Goal: Transaction & Acquisition: Purchase product/service

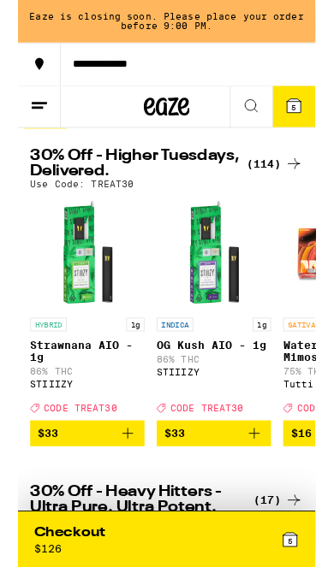
scroll to position [32, 0]
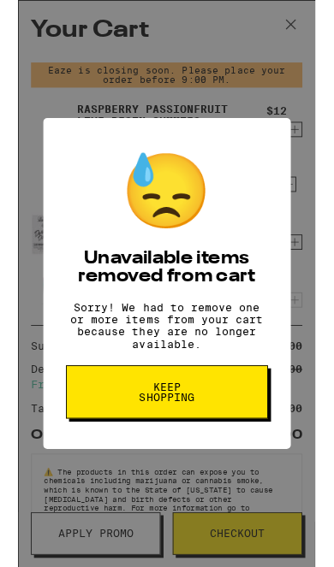
click at [258, 449] on button "Keep Shopping" at bounding box center [167, 441] width 227 height 60
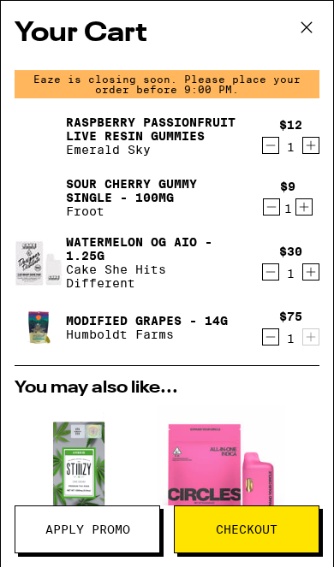
click at [271, 347] on icon "Decrement" at bounding box center [270, 337] width 15 height 21
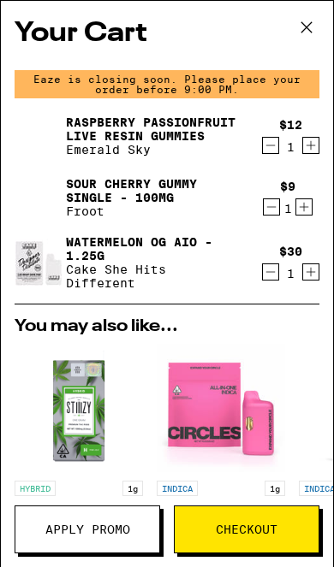
click at [274, 281] on icon "Decrement" at bounding box center [270, 272] width 15 height 21
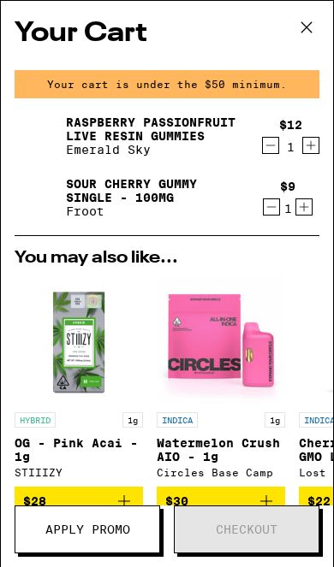
click at [264, 208] on icon "Decrement" at bounding box center [271, 207] width 15 height 21
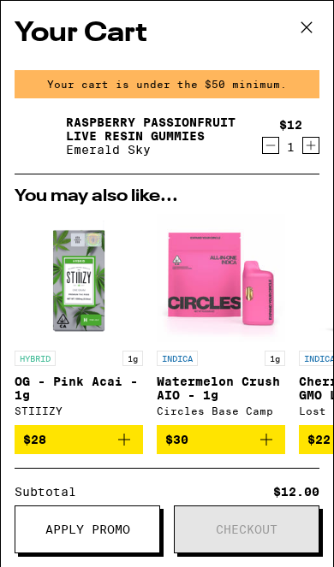
click at [273, 130] on div "$12 1" at bounding box center [287, 136] width 64 height 36
click at [264, 153] on icon "Decrement" at bounding box center [270, 145] width 15 height 21
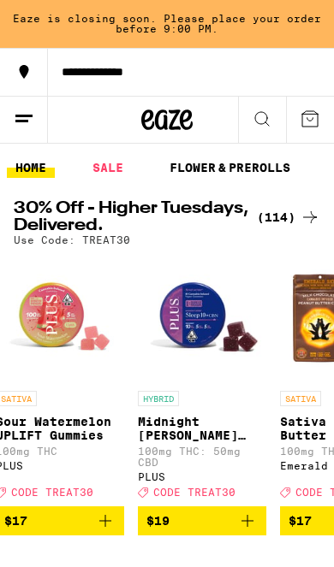
scroll to position [0, 852]
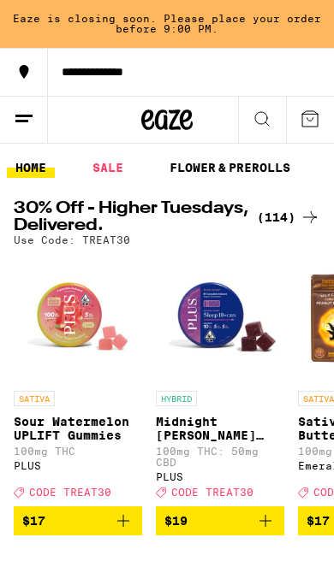
click at [266, 525] on icon "Add to bag" at bounding box center [265, 521] width 12 height 12
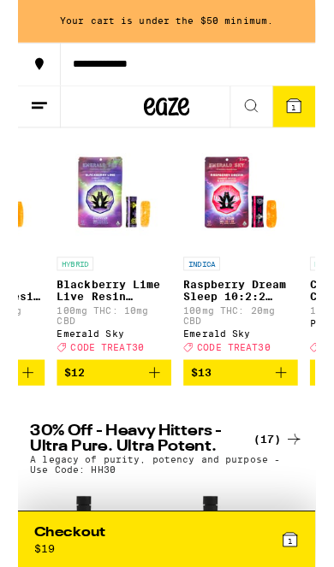
scroll to position [0, 3519]
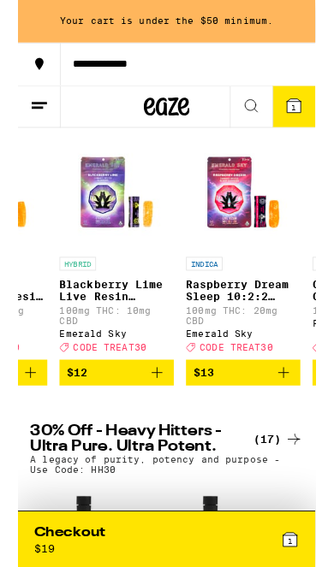
click at [151, 430] on icon "Add to bag" at bounding box center [155, 419] width 21 height 21
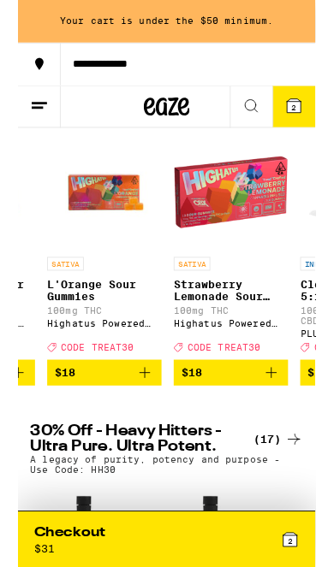
scroll to position [0, 4242]
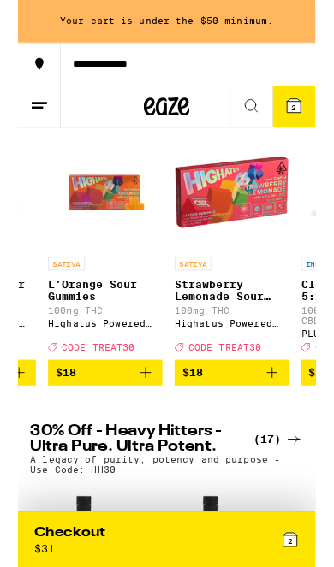
click at [287, 430] on icon "Add to bag" at bounding box center [285, 419] width 21 height 21
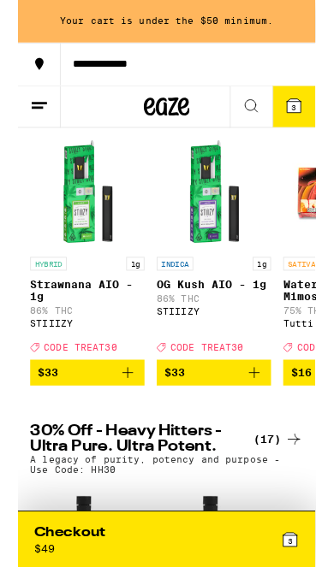
scroll to position [0, 0]
click at [127, 430] on icon "Add to bag" at bounding box center [123, 419] width 21 height 21
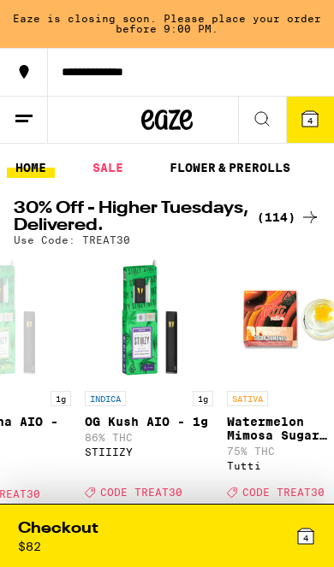
scroll to position [0, 74]
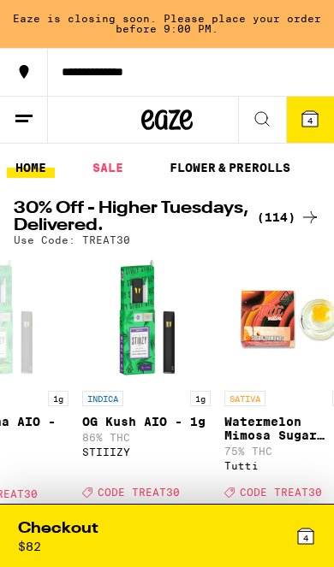
click at [111, 169] on link "SALE" at bounding box center [108, 167] width 48 height 21
click at [117, 168] on link "SALE" at bounding box center [108, 167] width 48 height 21
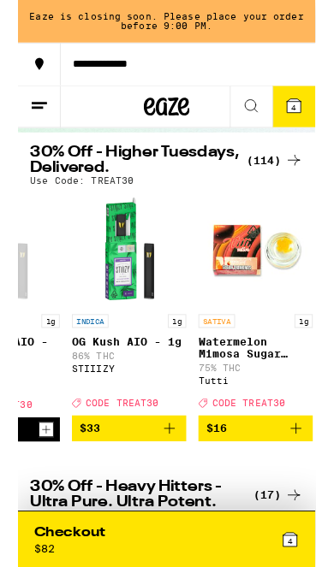
scroll to position [0, 98]
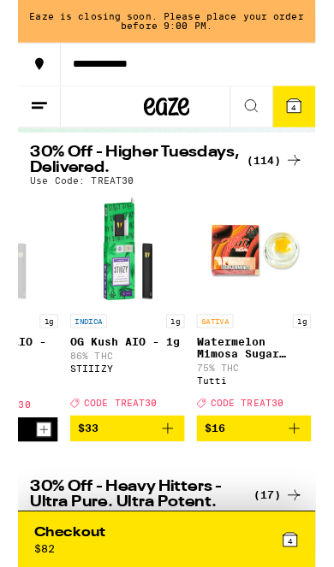
click at [321, 122] on button "4" at bounding box center [310, 120] width 48 height 46
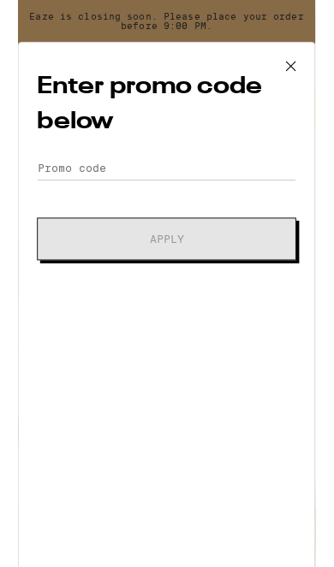
click at [166, 159] on div "Enter promo code below Promo Code Apply" at bounding box center [167, 350] width 334 height 606
click at [146, 191] on input "Promo Code" at bounding box center [166, 189] width 291 height 26
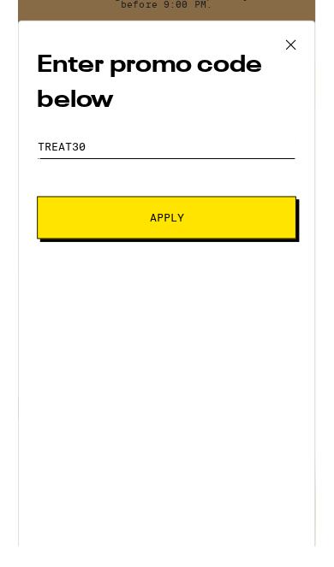
type input "Treat30"
click at [277, 261] on button "Apply" at bounding box center [166, 269] width 291 height 48
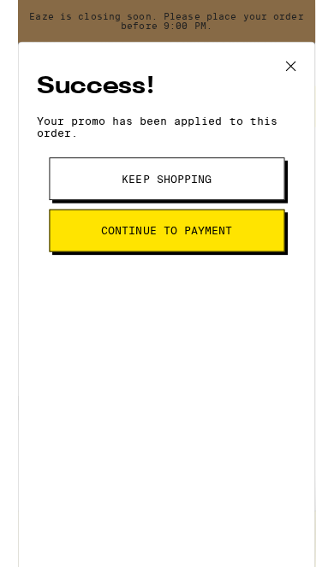
click at [246, 277] on button "Continue to payment" at bounding box center [167, 259] width 264 height 48
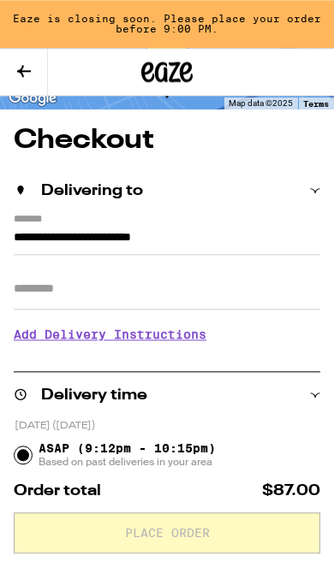
scroll to position [73, 0]
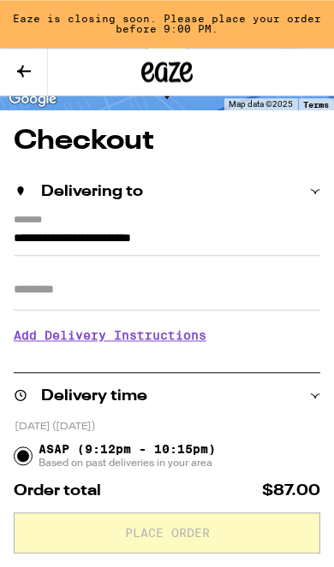
click at [20, 74] on icon at bounding box center [24, 71] width 21 height 21
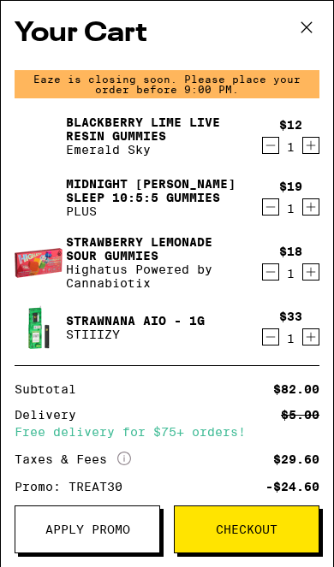
click at [266, 347] on icon "Decrement" at bounding box center [270, 337] width 15 height 21
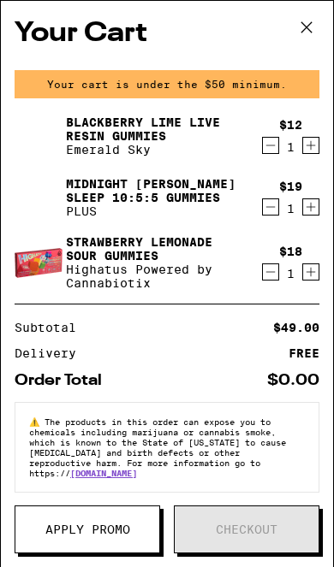
click at [302, 34] on icon at bounding box center [306, 28] width 26 height 26
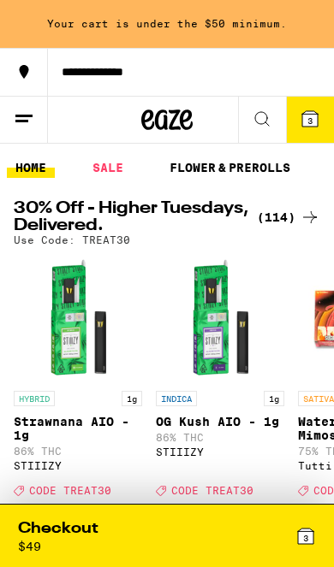
click at [258, 127] on icon at bounding box center [262, 119] width 21 height 21
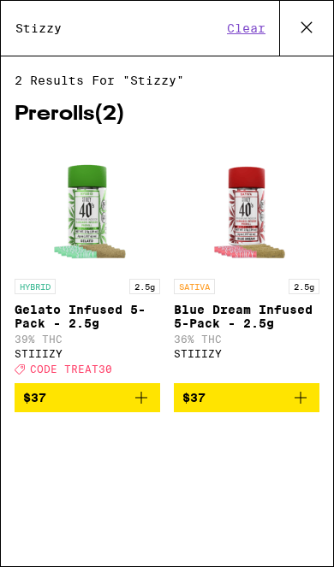
type input "Stizzy"
click at [311, 35] on icon at bounding box center [306, 28] width 26 height 26
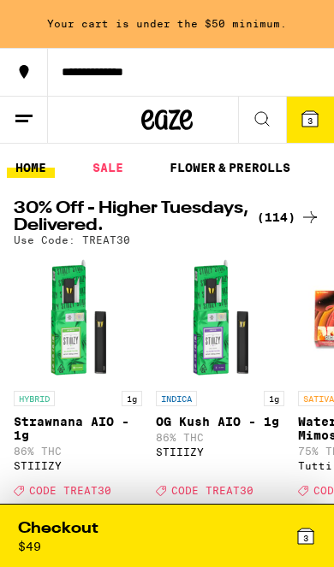
click at [265, 127] on icon at bounding box center [262, 119] width 21 height 21
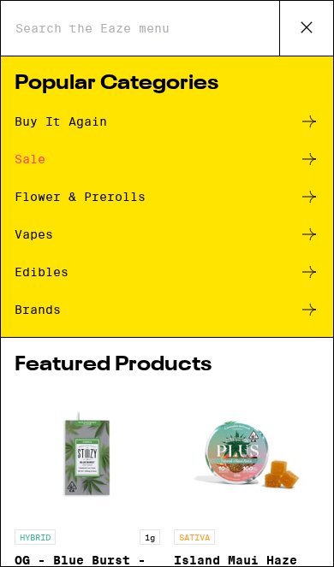
click at [305, 237] on icon at bounding box center [309, 234] width 21 height 21
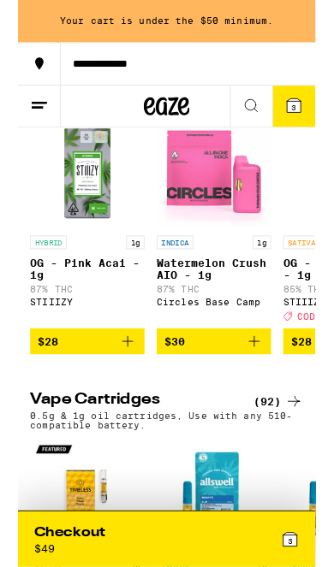
scroll to position [185, 0]
click at [122, 394] on icon "Add to bag" at bounding box center [123, 383] width 21 height 21
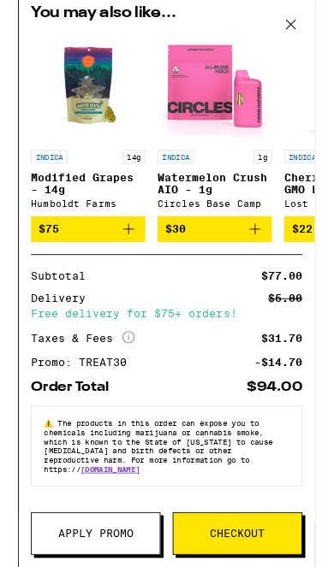
scroll to position [409, 0]
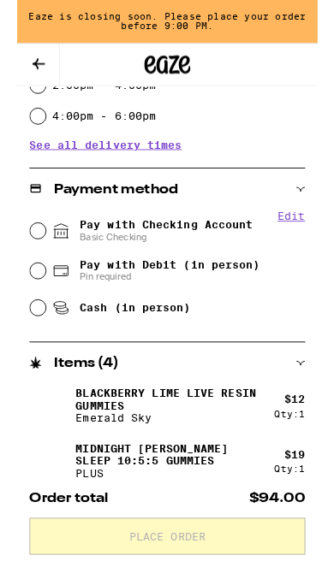
scroll to position [561, 0]
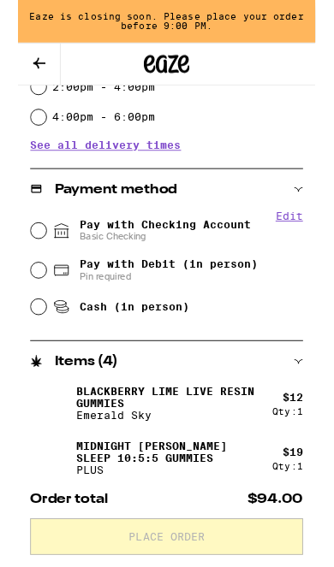
click at [24, 255] on input "Pay with Checking Account Basic Checking" at bounding box center [23, 259] width 17 height 17
radio input "true"
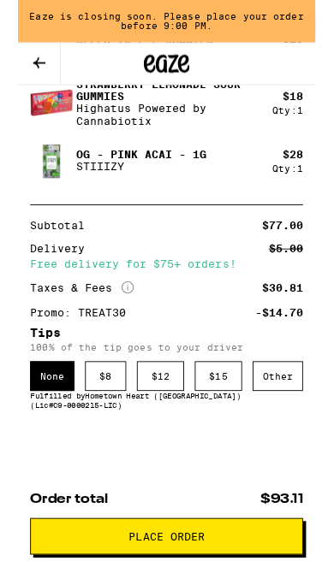
scroll to position [1080, 0]
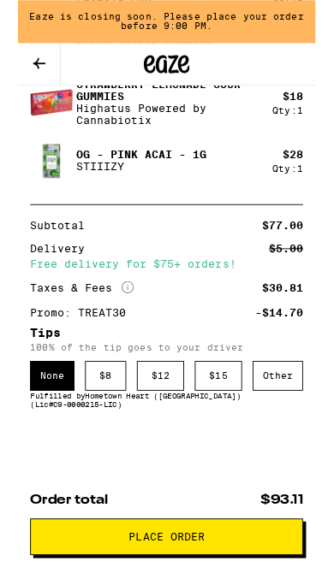
click at [156, 427] on div "$ 12" at bounding box center [159, 422] width 53 height 33
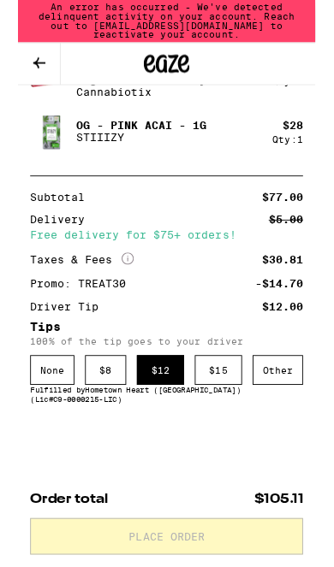
scroll to position [1124, 0]
click at [7, 72] on button at bounding box center [24, 72] width 48 height 47
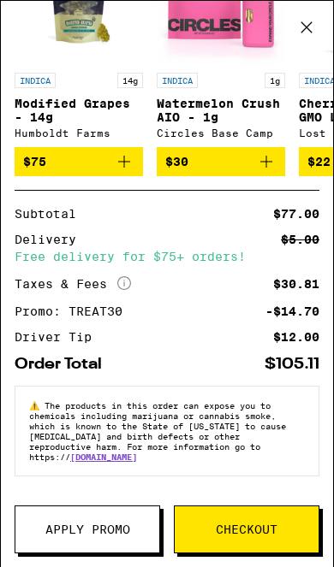
scroll to position [505, 0]
click at [297, 526] on span "Checkout" at bounding box center [247, 530] width 144 height 12
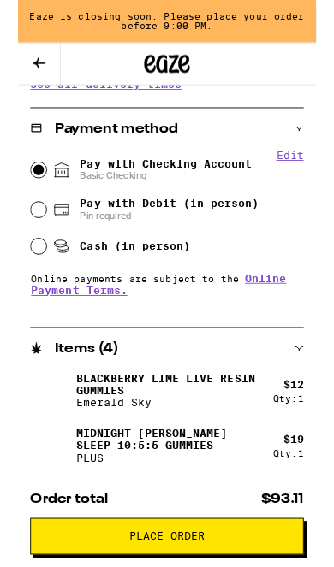
scroll to position [631, 0]
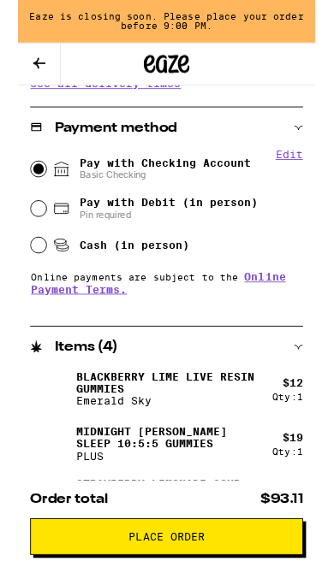
click at [285, 232] on div "Pay with Debit (in person) Pin required" at bounding box center [167, 234] width 305 height 44
click at [24, 240] on input "Pay with Debit (in person) Pin required" at bounding box center [23, 234] width 17 height 17
radio input "true"
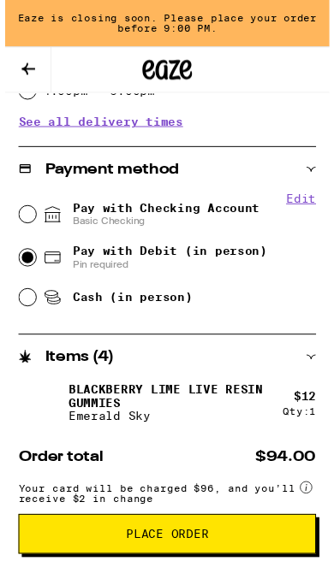
scroll to position [604, 0]
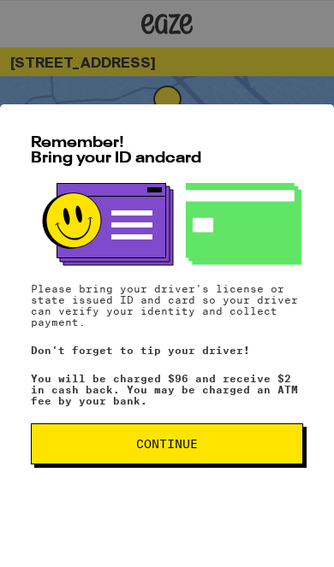
click at [258, 447] on span "Continue" at bounding box center [166, 444] width 243 height 12
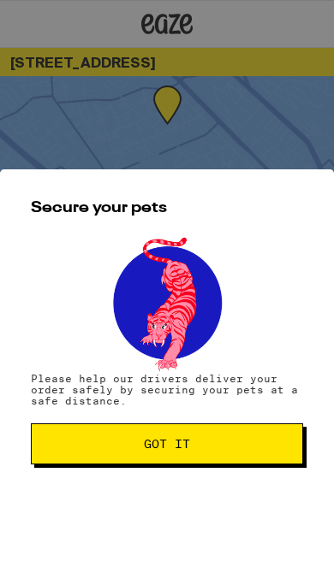
click at [265, 450] on button "Got it" at bounding box center [167, 444] width 272 height 41
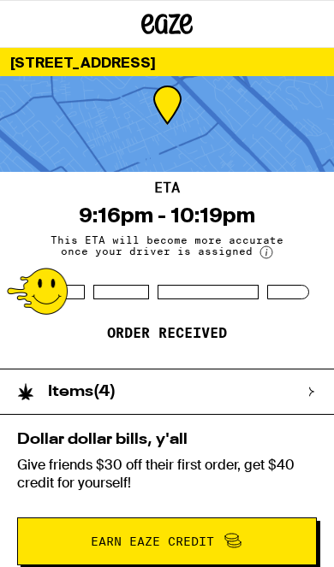
click at [270, 383] on div "Items ( 4 )" at bounding box center [158, 392] width 317 height 44
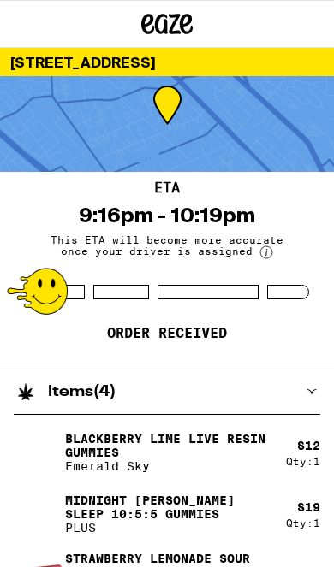
click at [280, 399] on div "Items ( 4 )" at bounding box center [158, 392] width 317 height 44
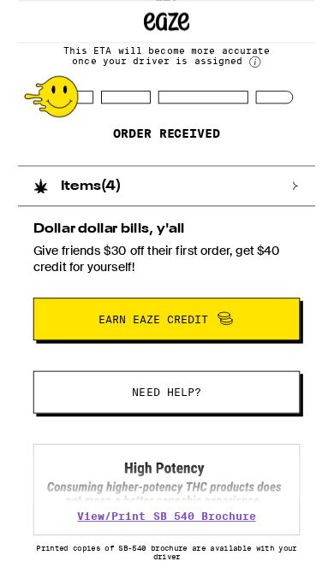
click at [272, 212] on div "Items ( 4 )" at bounding box center [158, 209] width 317 height 44
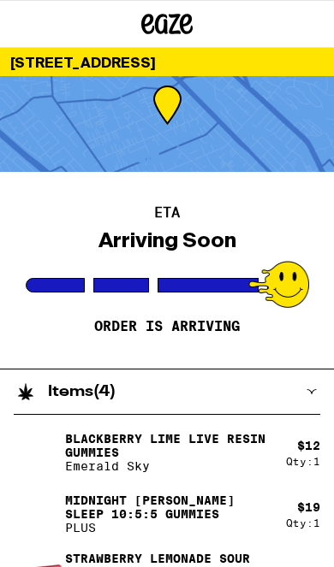
click at [210, 352] on div "ETA Arriving Soon Order is arriving" at bounding box center [167, 270] width 334 height 197
